Goal: Task Accomplishment & Management: Manage account settings

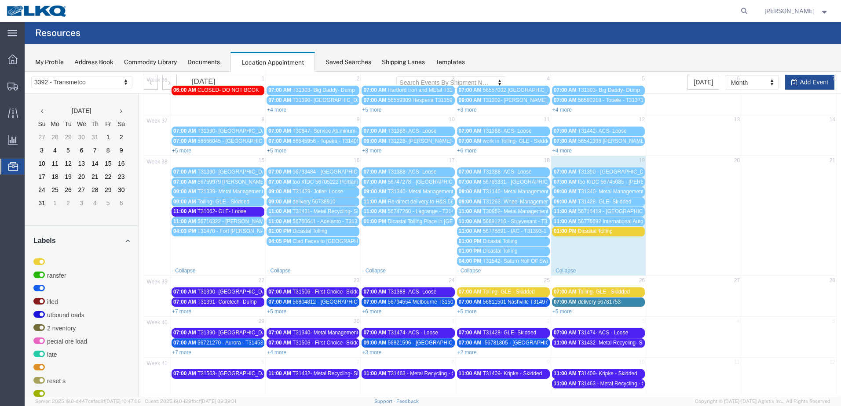
scroll to position [65, 0]
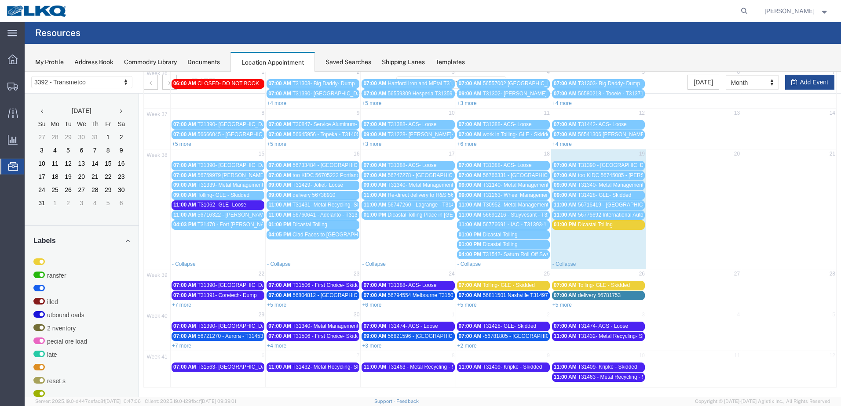
click at [600, 223] on span "Dicastal Tolling" at bounding box center [595, 225] width 35 height 6
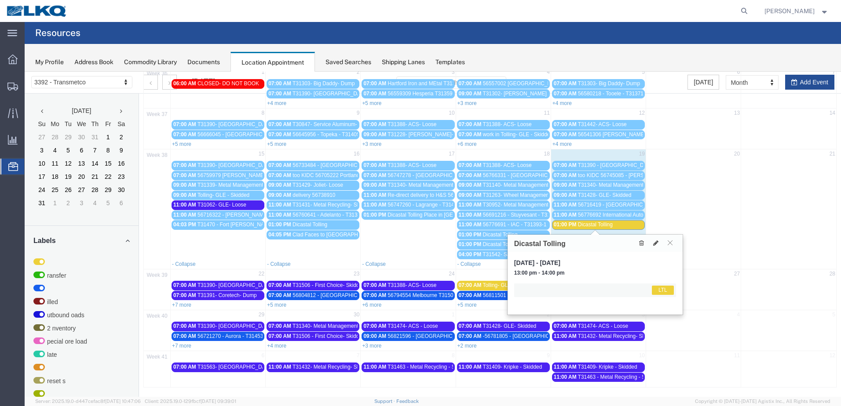
click at [600, 223] on span "Dicastal Tolling" at bounding box center [595, 225] width 35 height 6
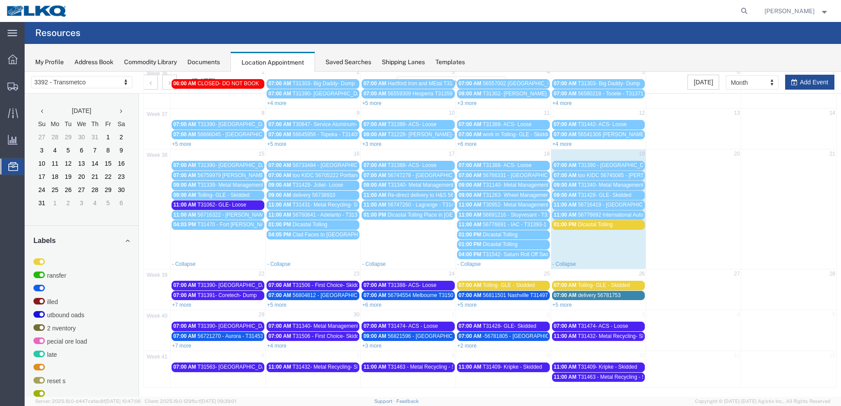
click at [621, 226] on div "01:00 PM Dicastal Tolling" at bounding box center [598, 225] width 89 height 7
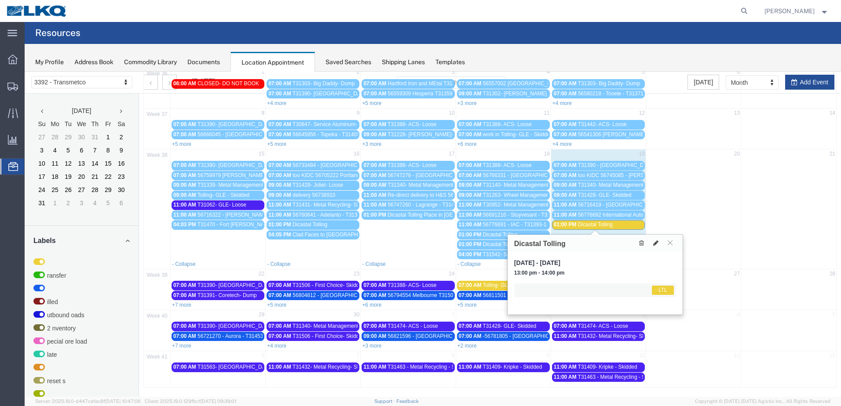
click at [659, 245] on button at bounding box center [655, 243] width 12 height 9
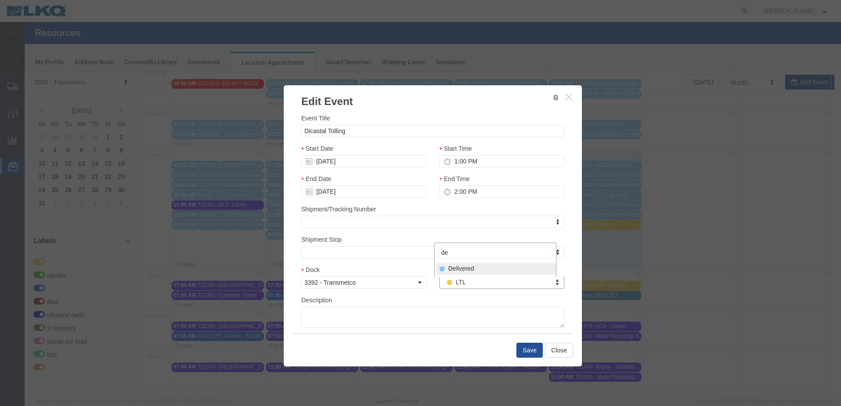
type input "de"
select select "40"
click at [525, 348] on button "Save" at bounding box center [529, 350] width 26 height 15
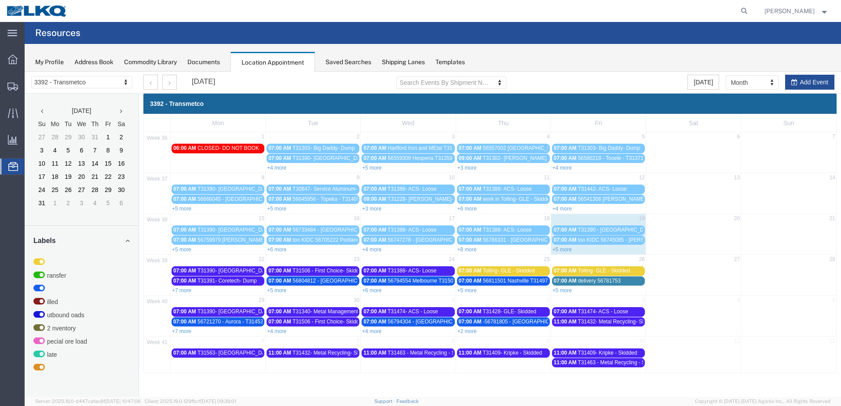
scroll to position [0, 0]
click at [562, 250] on link "+5 more" at bounding box center [561, 250] width 19 height 6
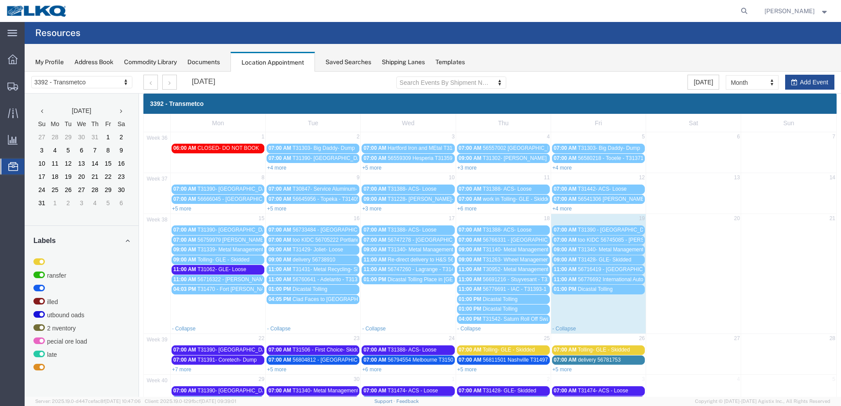
click at [601, 280] on span "56776692 International Auto Core T31393-2 Skidded" at bounding box center [639, 280] width 122 height 6
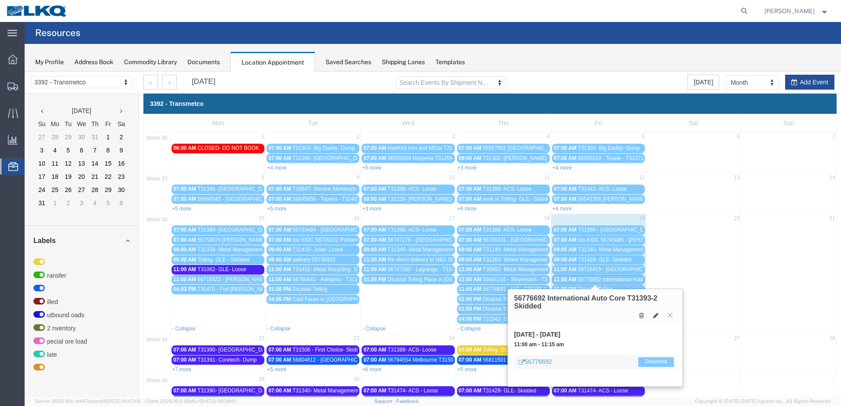
click at [606, 269] on span "56716419 - [GEOGRAPHIC_DATA] - T31454 - Palletized" at bounding box center [644, 269] width 132 height 6
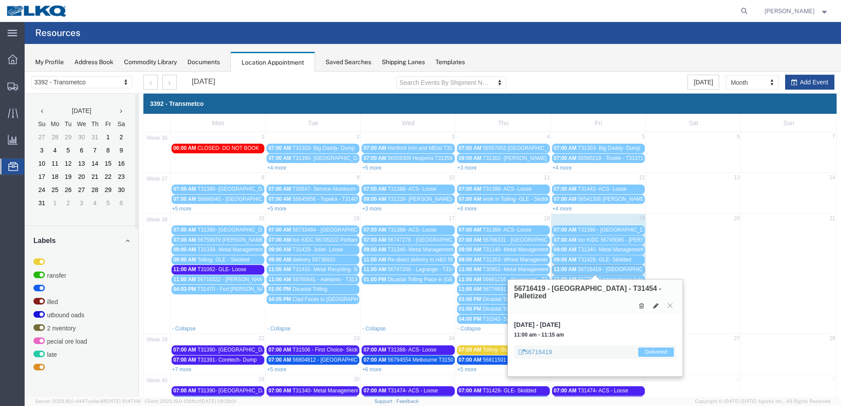
click at [669, 292] on div "56716419 - [GEOGRAPHIC_DATA] - T31454 - Palletized" at bounding box center [594, 297] width 175 height 34
click at [670, 303] on icon at bounding box center [669, 305] width 5 height 5
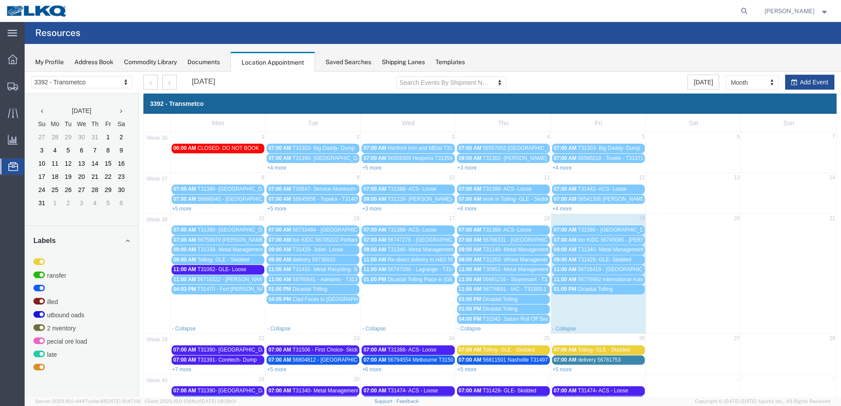
click at [618, 249] on span "T31340- Metal Management- Dump" at bounding box center [619, 250] width 83 height 6
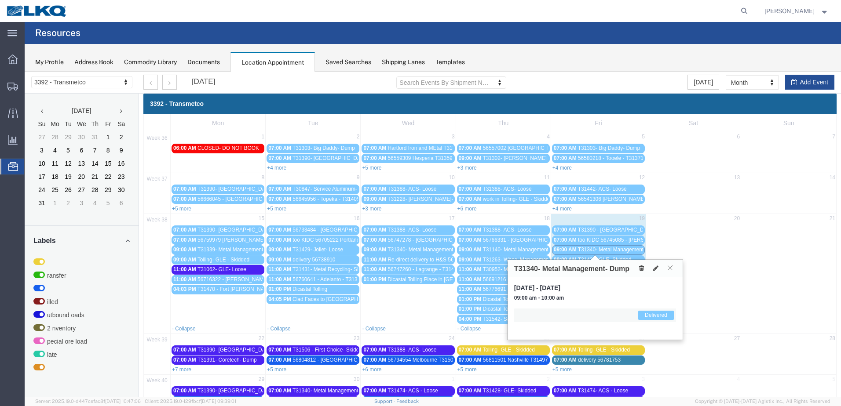
click at [619, 243] on div "07:00 AM too KIDC 56745085 - [PERSON_NAME] - T31445 - Palletized" at bounding box center [598, 240] width 89 height 7
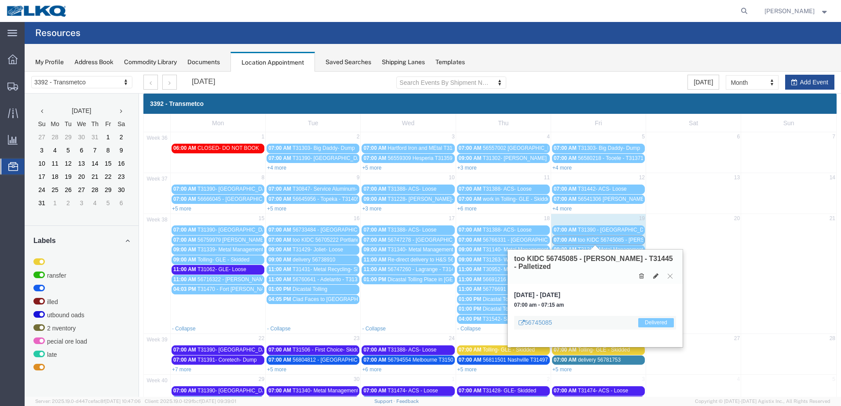
click at [625, 244] on link "07:00 AM too KIDC 56745085 - [PERSON_NAME] - T31445 - Palletized" at bounding box center [598, 240] width 93 height 9
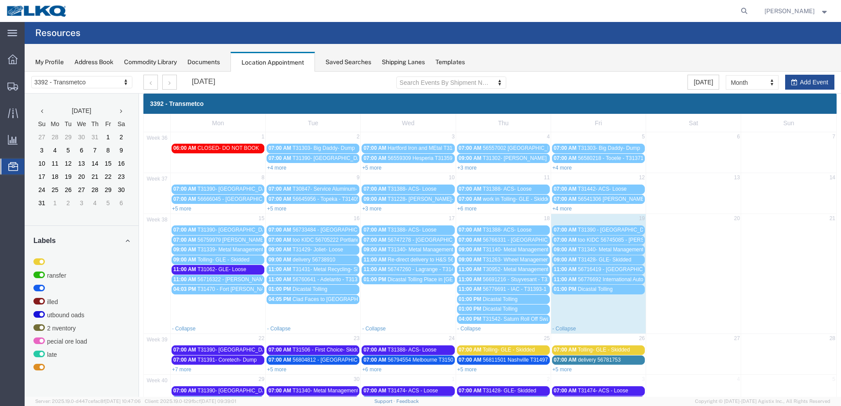
click at [627, 271] on span "56716419 - [GEOGRAPHIC_DATA] - T31454 - Palletized" at bounding box center [644, 269] width 132 height 6
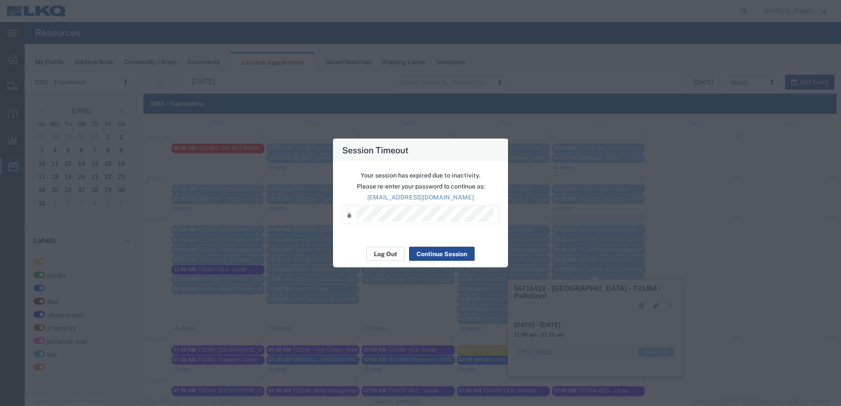
click at [383, 255] on button "Log Out" at bounding box center [385, 254] width 38 height 14
